Goal: Task Accomplishment & Management: Manage account settings

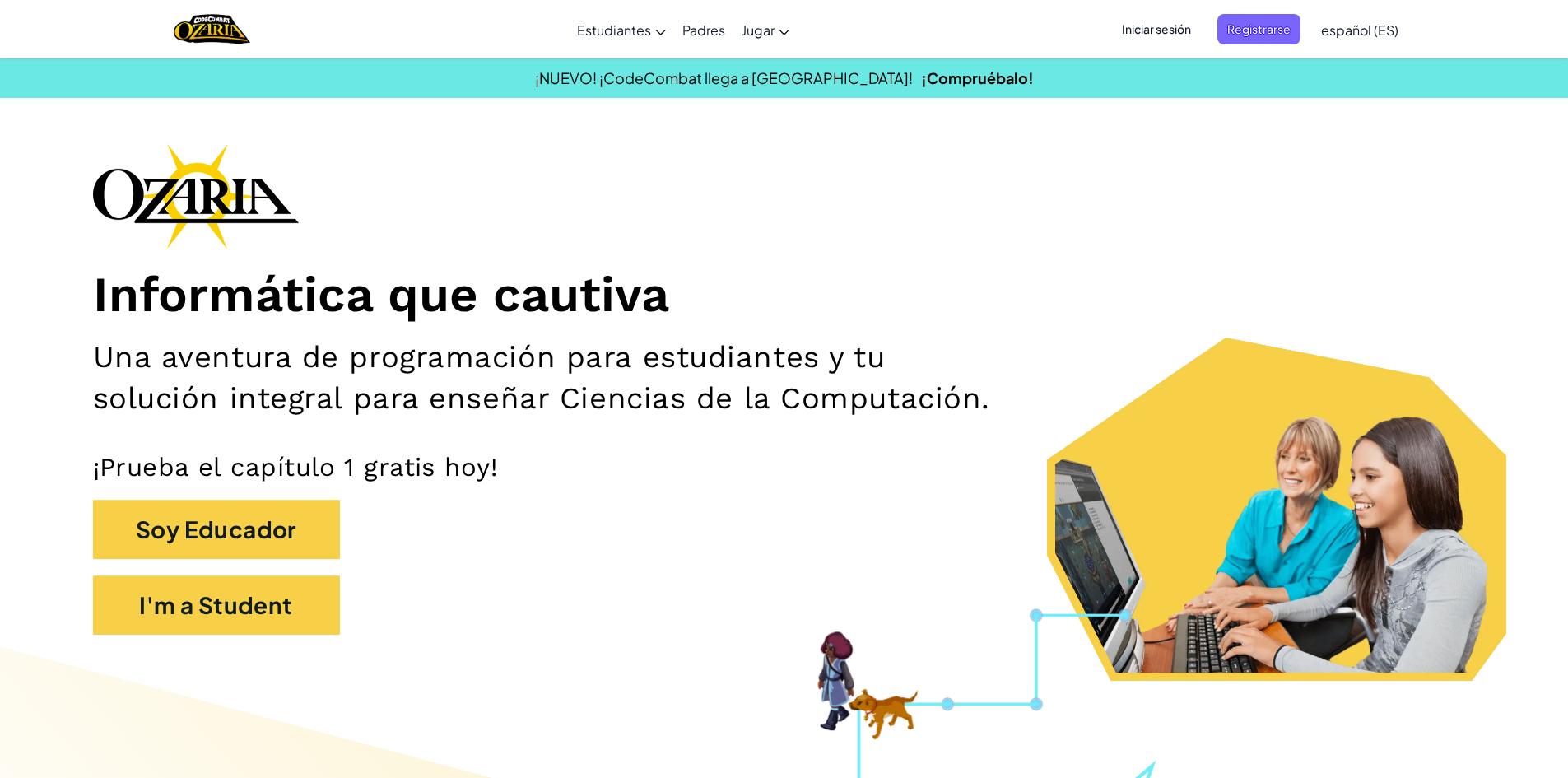
click at [1113, 184] on div "Informática que cautiva Una aventura de programación para estudiantes y tu solu…" at bounding box center [784, 397] width 1383 height 508
click at [1167, 19] on span "Iniciar sesión" at bounding box center [1156, 29] width 89 height 31
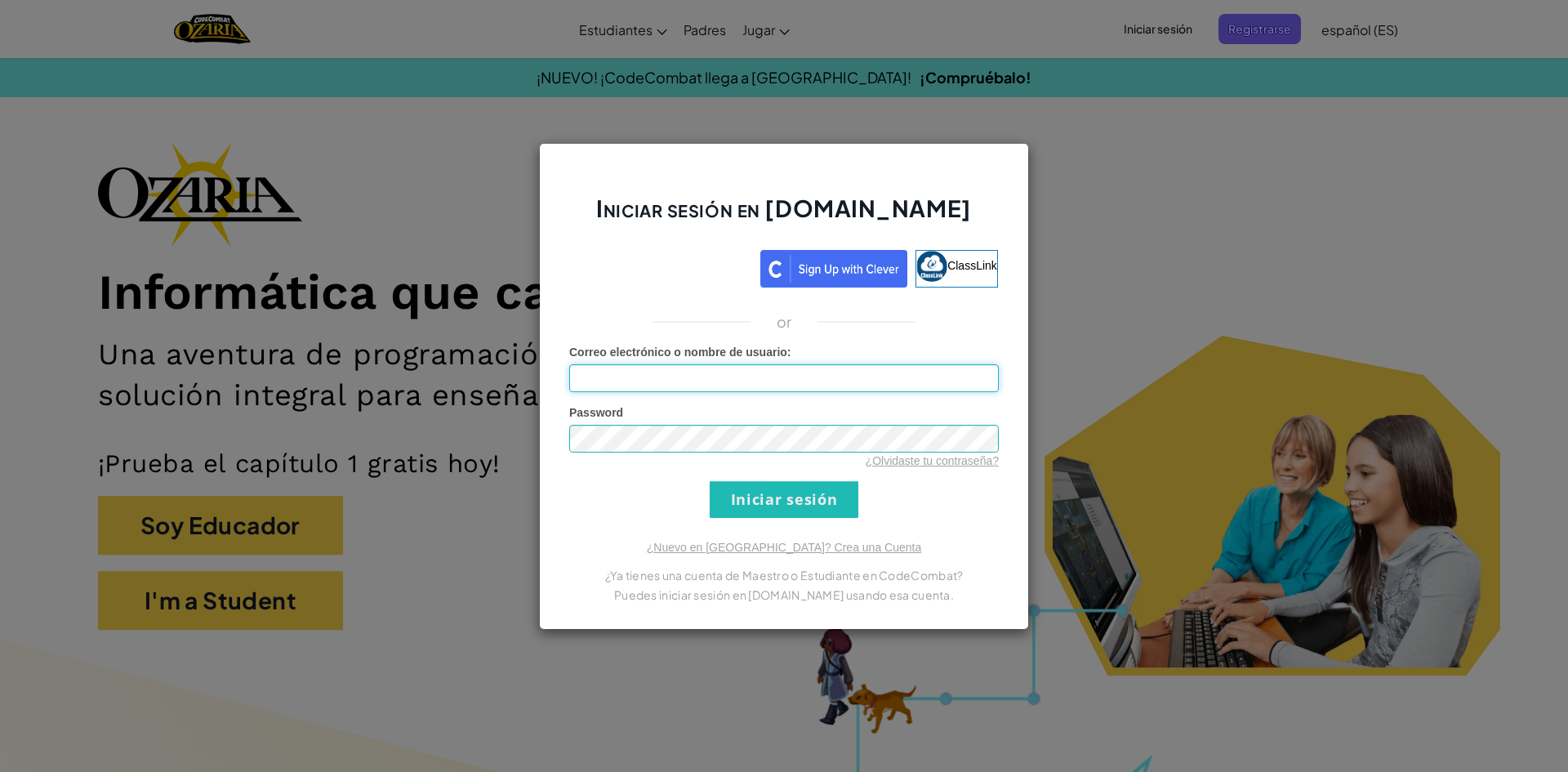
click at [678, 368] on input "Correo electrónico o nombre de usuario :" at bounding box center [784, 378] width 430 height 28
type input "[EMAIL_ADDRESS][DOMAIN_NAME]"
click at [710, 481] on input "Iniciar sesión" at bounding box center [784, 500] width 149 height 37
